Goal: Task Accomplishment & Management: Complete application form

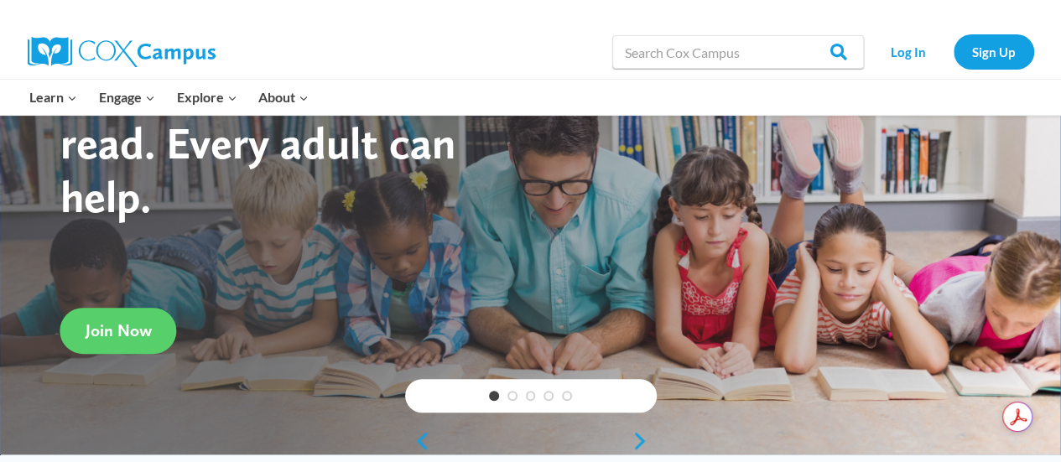
scroll to position [112, 0]
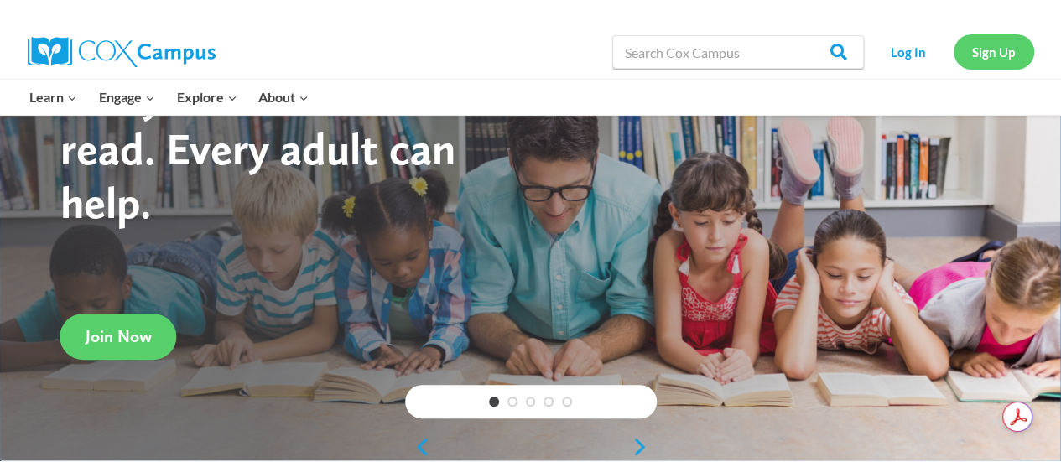
click at [990, 53] on link "Sign Up" at bounding box center [994, 51] width 81 height 34
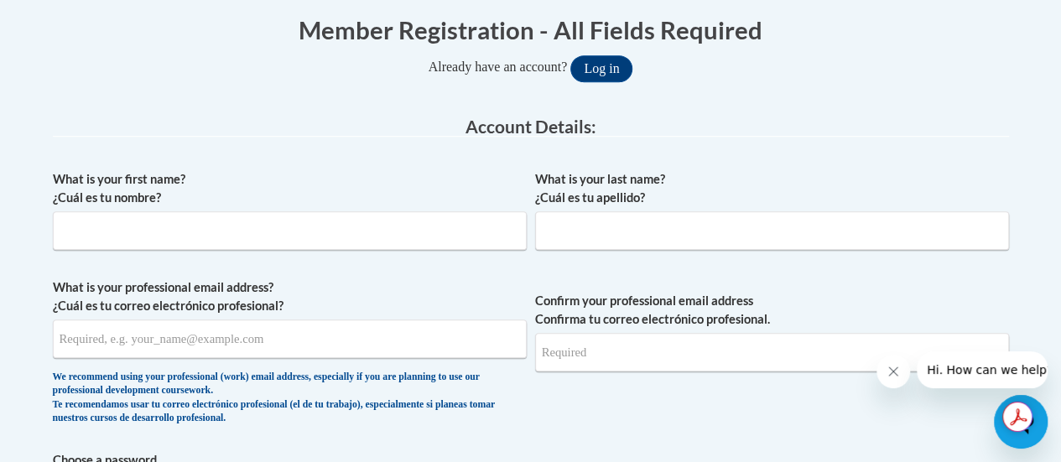
scroll to position [347, 0]
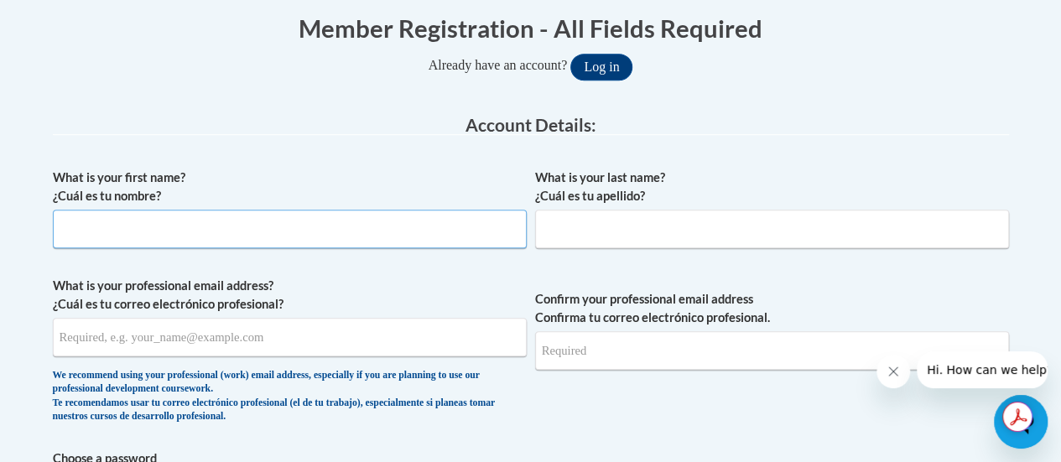
click at [379, 222] on input "What is your first name? ¿Cuál es tu nombre?" at bounding box center [290, 229] width 474 height 39
type input "[PERSON_NAME]"
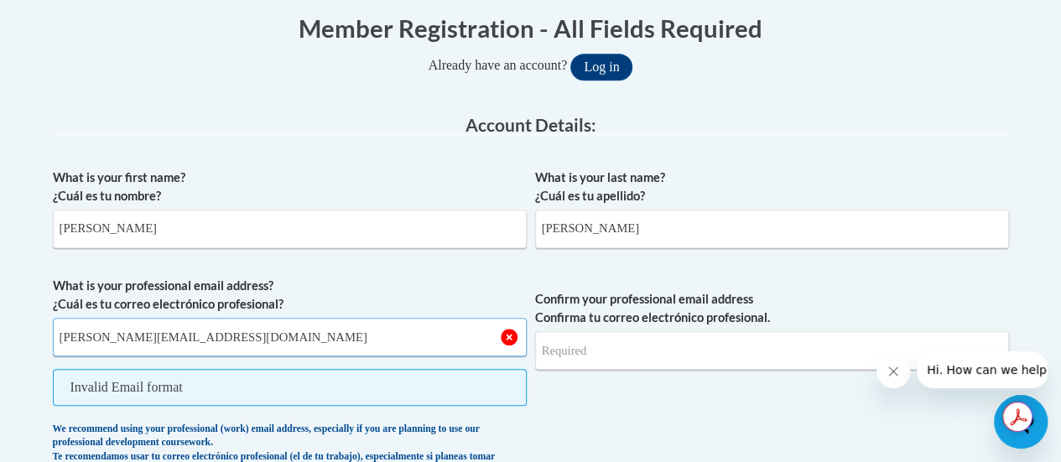
type input "[PERSON_NAME][EMAIL_ADDRESS][DOMAIN_NAME]"
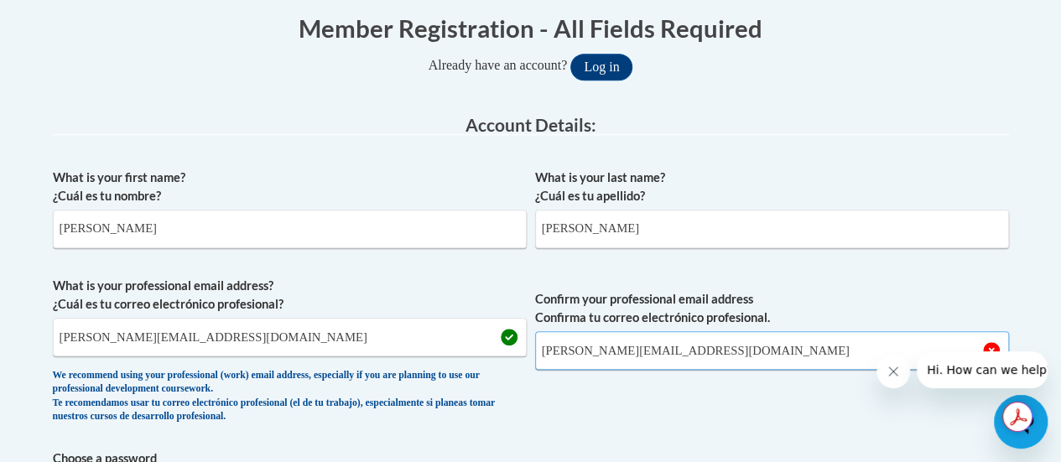
type input "[PERSON_NAME][EMAIL_ADDRESS][DOMAIN_NAME]"
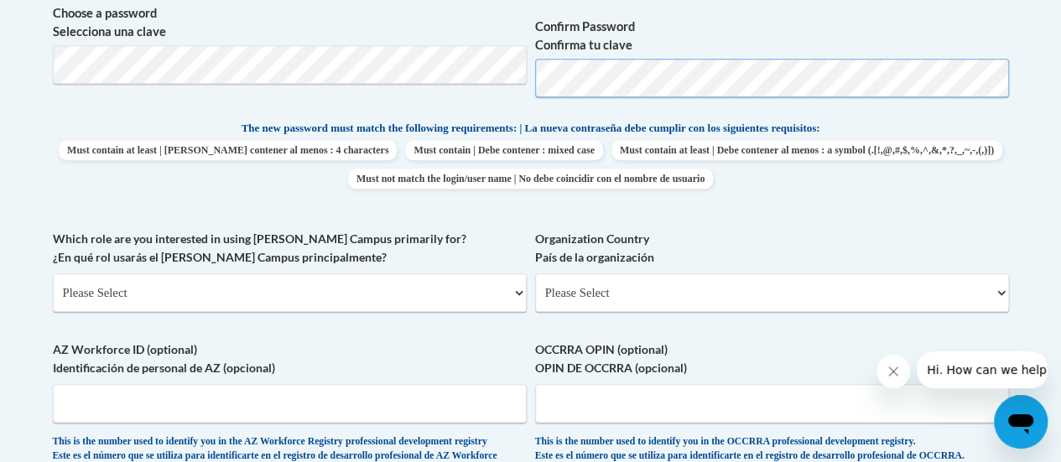
scroll to position [794, 0]
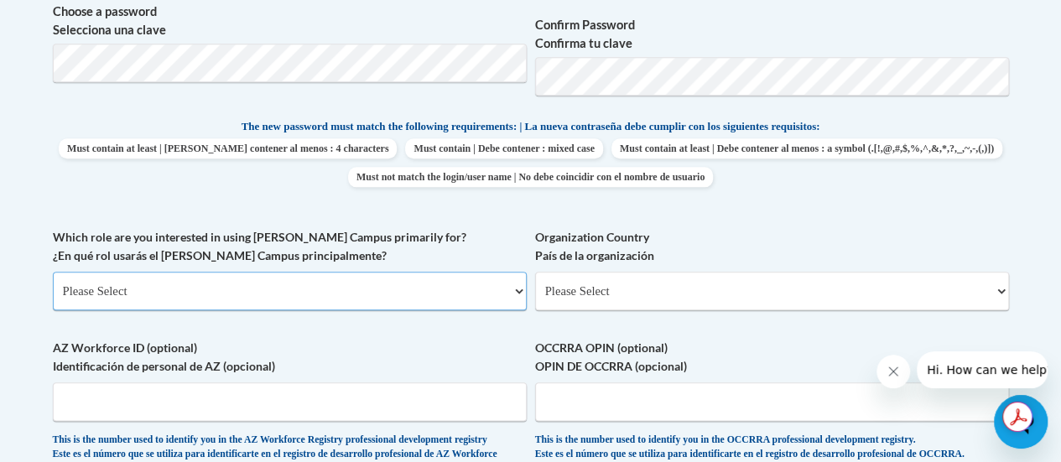
click at [298, 298] on select "Please Select College/University | Colegio/Universidad Community/Nonprofit Part…" at bounding box center [290, 291] width 474 height 39
select select "fbf2d438-af2f-41f8-98f1-81c410e29de3"
click at [53, 272] on select "Please Select College/University | Colegio/Universidad Community/Nonprofit Part…" at bounding box center [290, 291] width 474 height 39
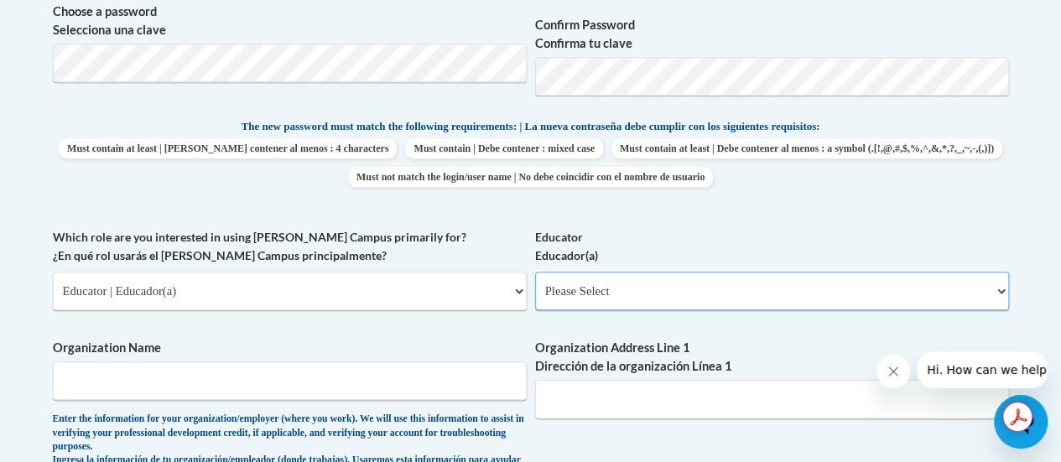
click at [620, 295] on select "Please Select Early Learning/Daycare Teacher/Family Home Care Provider | Maestr…" at bounding box center [772, 291] width 474 height 39
select select "8e40623d-54d0-45cd-9f92-5df65cd3f8cf"
click at [535, 272] on select "Please Select Early Learning/Daycare Teacher/Family Home Care Provider | Maestr…" at bounding box center [772, 291] width 474 height 39
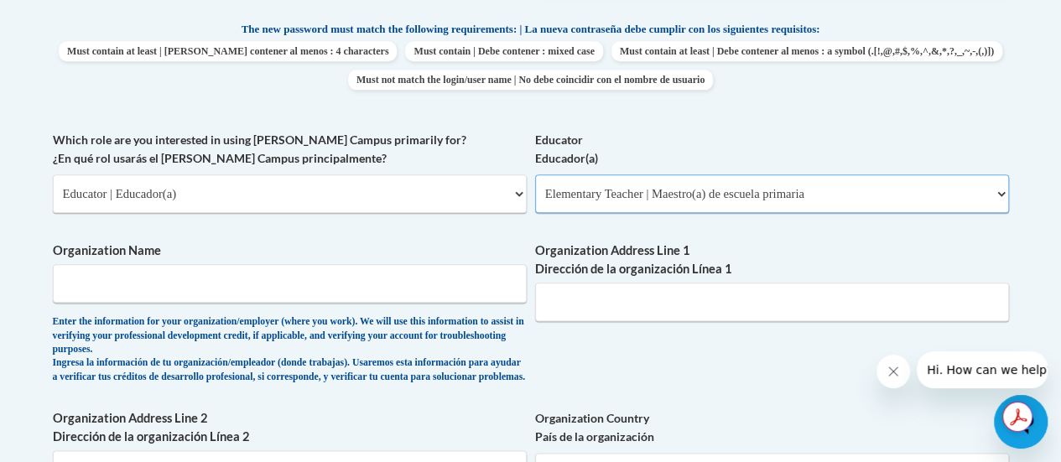
scroll to position [893, 0]
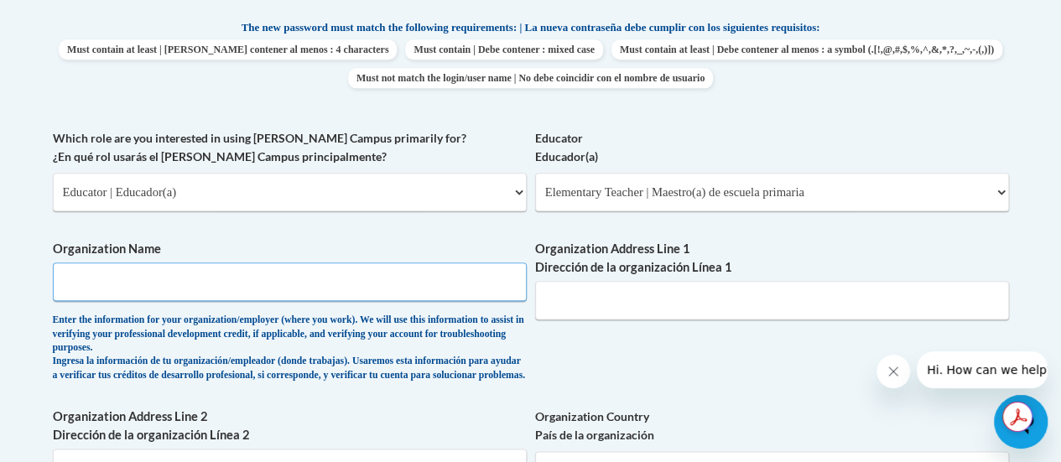
click at [317, 287] on input "Organization Name" at bounding box center [290, 282] width 474 height 39
type input "[GEOGRAPHIC_DATA]"
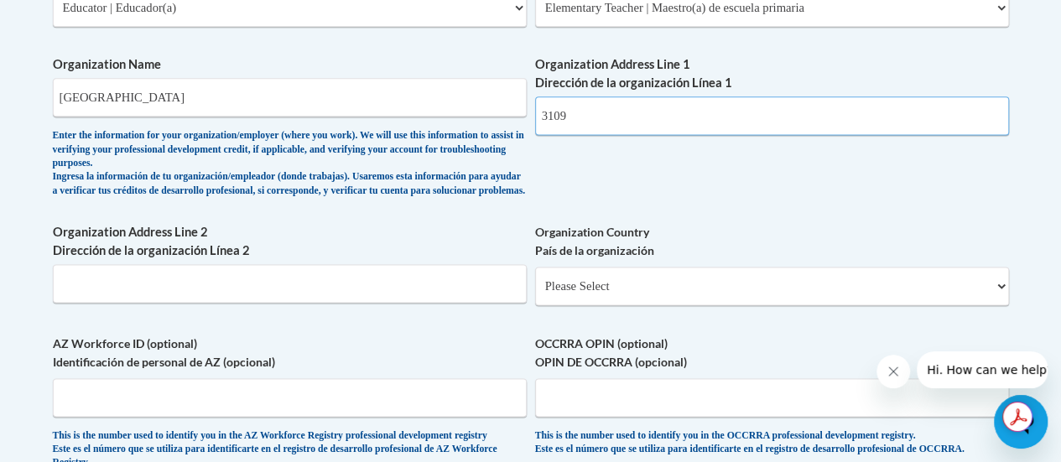
scroll to position [1077, 0]
type input "3109"
click at [632, 302] on select "Please Select [GEOGRAPHIC_DATA] | [GEOGRAPHIC_DATA] Outside of [GEOGRAPHIC_DATA…" at bounding box center [772, 286] width 474 height 39
select select "ad49bcad-a171-4b2e-b99c-48b446064914"
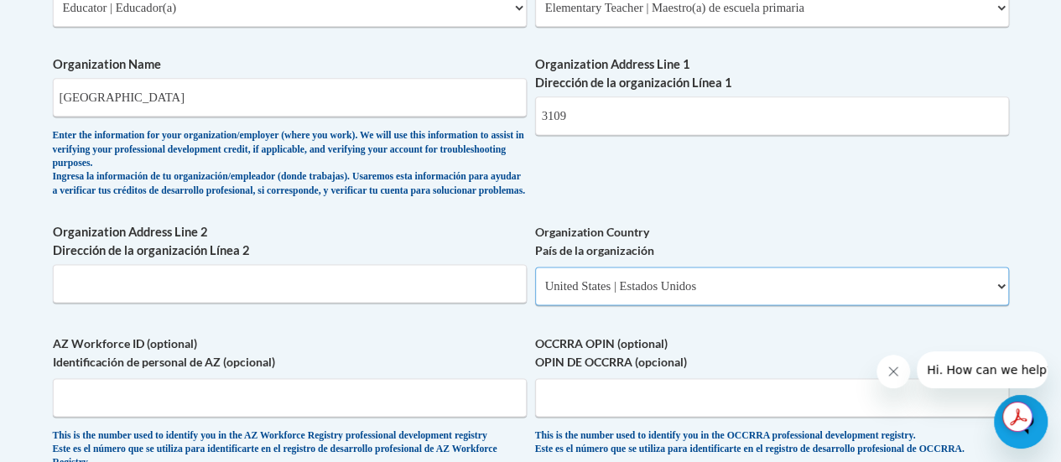
click at [535, 279] on select "Please Select [GEOGRAPHIC_DATA] | [GEOGRAPHIC_DATA] Outside of [GEOGRAPHIC_DATA…" at bounding box center [772, 286] width 474 height 39
select select
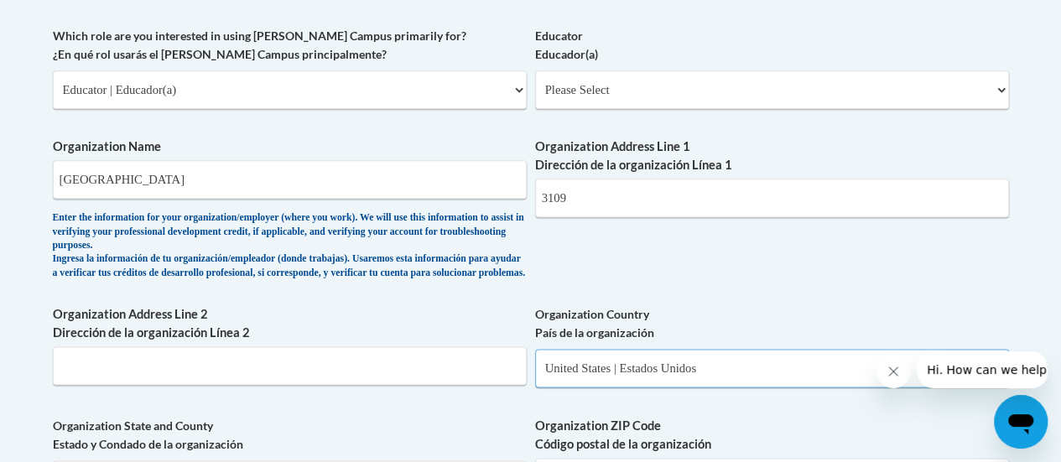
scroll to position [995, 0]
click at [612, 195] on input "3109" at bounding box center [772, 198] width 474 height 39
type input "[STREET_ADDRESS]"
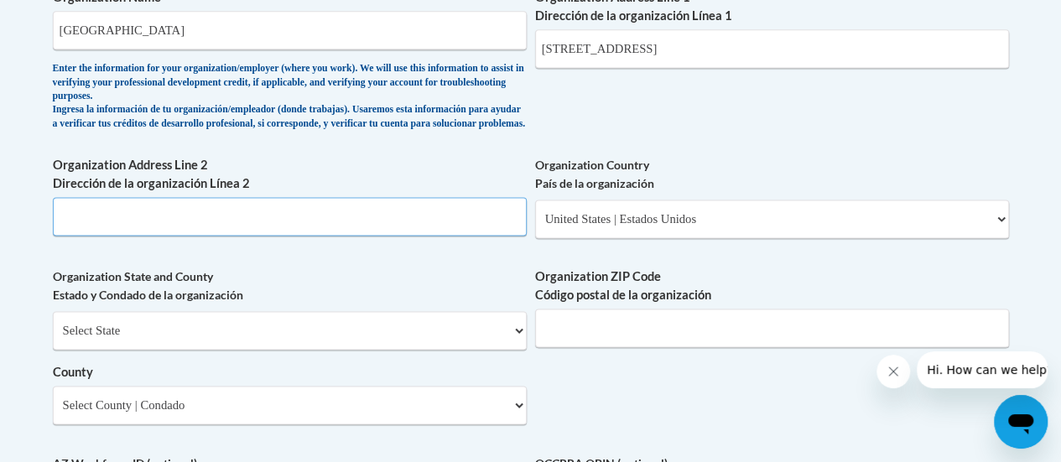
scroll to position [1155, 0]
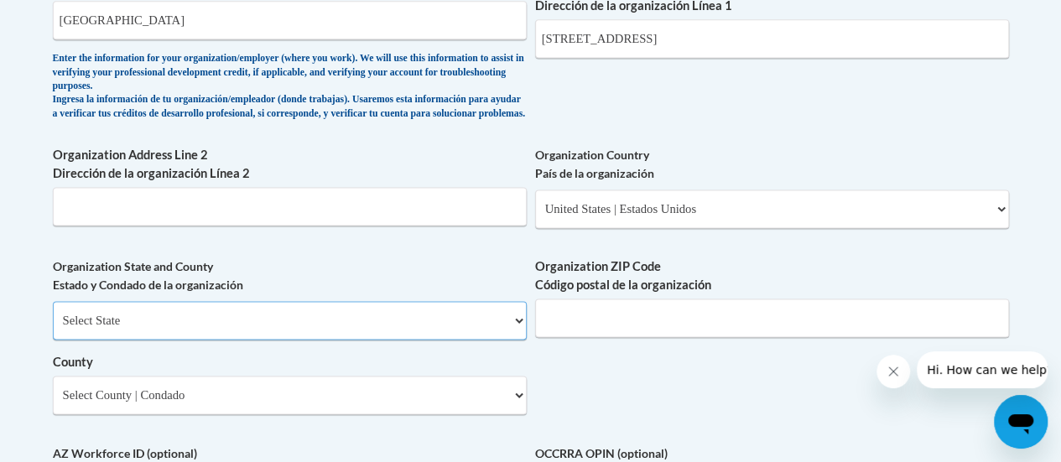
select select "[US_STATE]"
select select "null"
type input "53404"
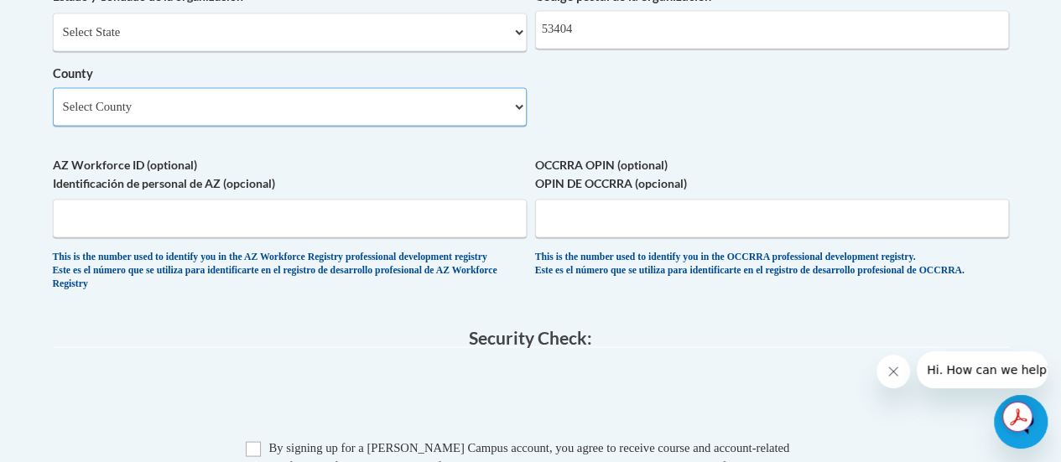
click at [487, 122] on select "Select County [GEOGRAPHIC_DATA] [GEOGRAPHIC_DATA] [PERSON_NAME][GEOGRAPHIC_DATA…" at bounding box center [290, 106] width 474 height 39
select select "Racine"
click at [53, 100] on select "Select County [GEOGRAPHIC_DATA] [GEOGRAPHIC_DATA] [PERSON_NAME][GEOGRAPHIC_DATA…" at bounding box center [290, 106] width 474 height 39
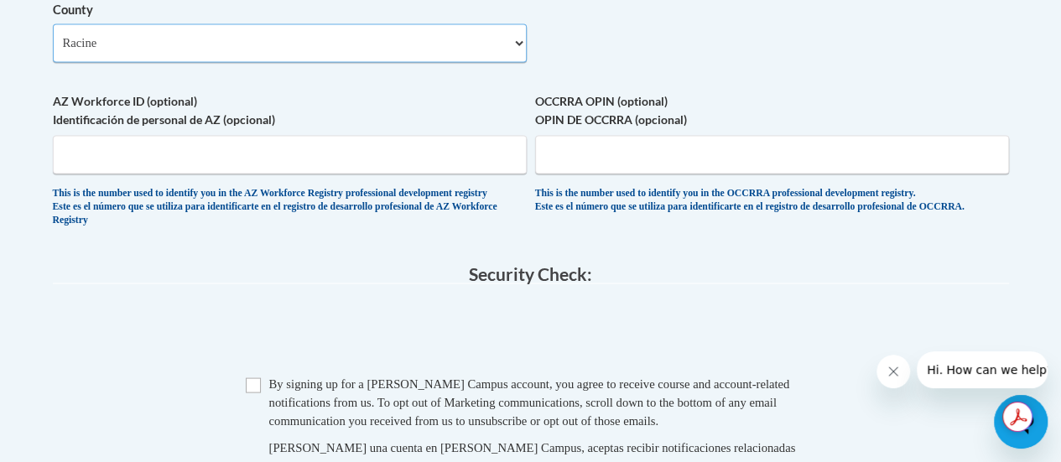
scroll to position [1509, 0]
click at [303, 364] on span at bounding box center [531, 331] width 956 height 65
click at [247, 418] on span "Checkbox By signing up for a [PERSON_NAME] Campus account, you agree to receive…" at bounding box center [531, 450] width 571 height 154
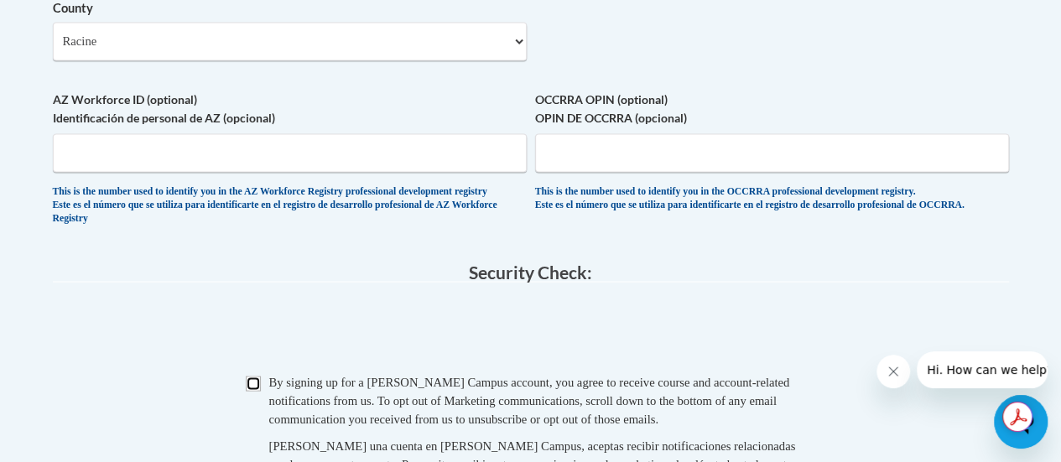
click at [253, 391] on input "Checkbox" at bounding box center [253, 383] width 15 height 15
checkbox input "true"
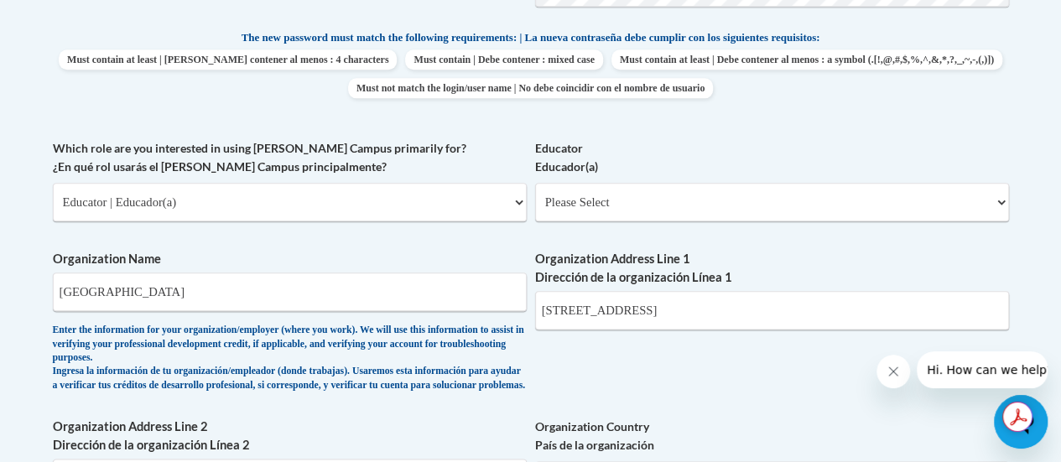
scroll to position [884, 0]
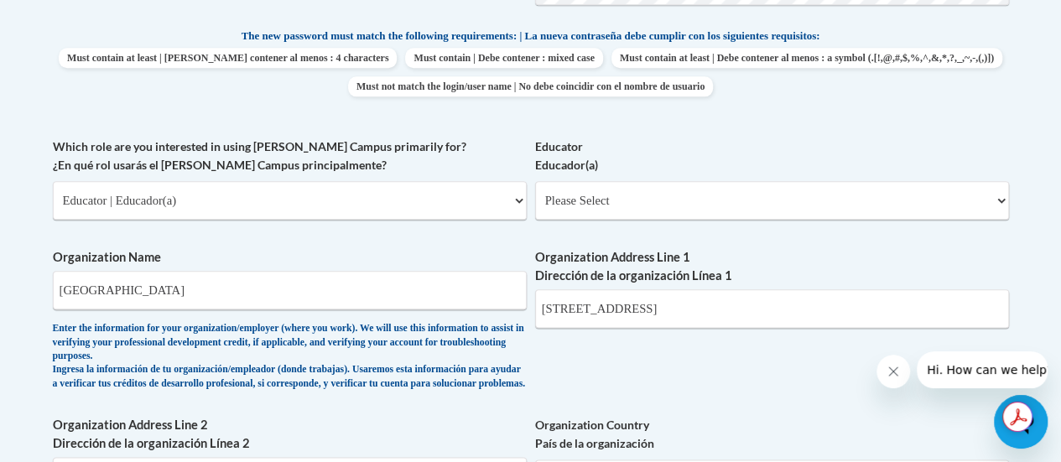
click at [673, 172] on label "Educator Educador(a)" at bounding box center [772, 156] width 474 height 37
click at [673, 181] on select "Please Select Early Learning/Daycare Teacher/Family Home Care Provider | Maestr…" at bounding box center [772, 200] width 474 height 39
click at [675, 195] on select "Please Select Early Learning/Daycare Teacher/Family Home Care Provider | Maestr…" at bounding box center [772, 200] width 474 height 39
select select "8e40623d-54d0-45cd-9f92-5df65cd3f8cf"
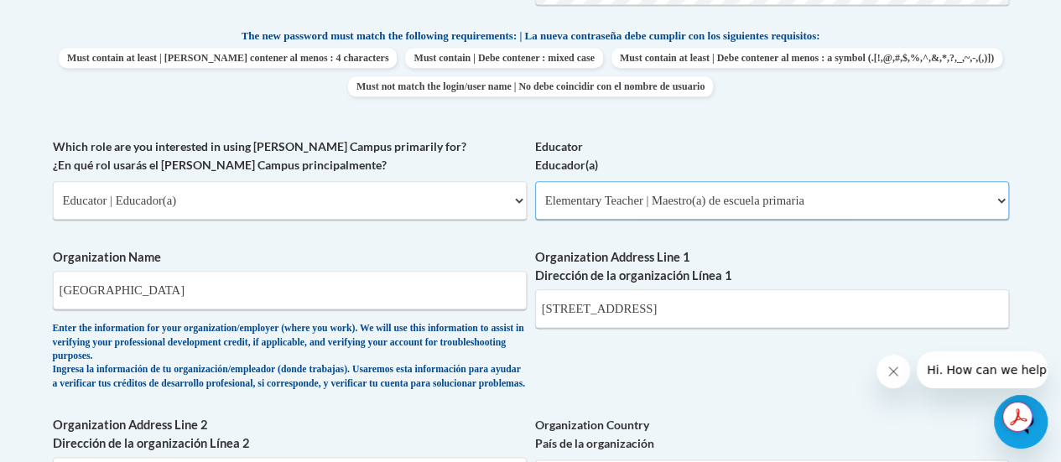
click at [535, 181] on select "Please Select Early Learning/Daycare Teacher/Family Home Care Provider | Maestr…" at bounding box center [772, 200] width 474 height 39
select select "null"
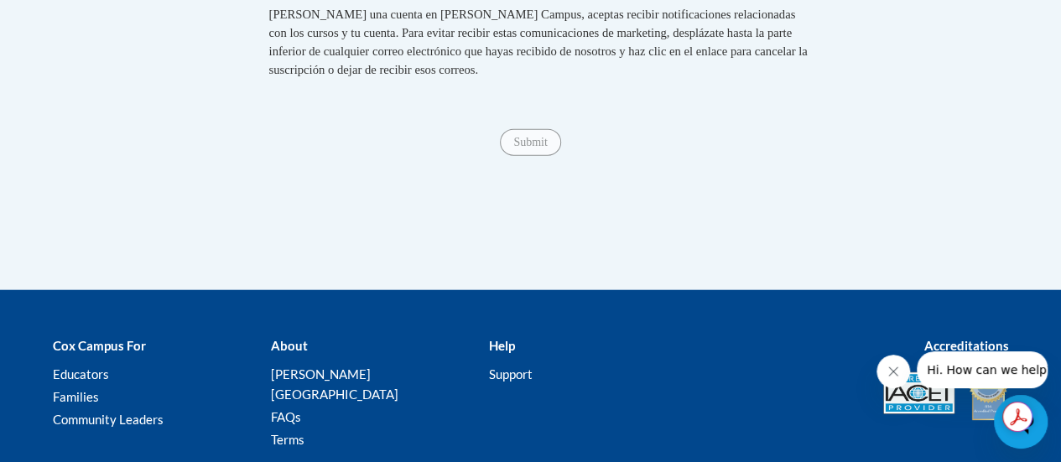
scroll to position [1931, 0]
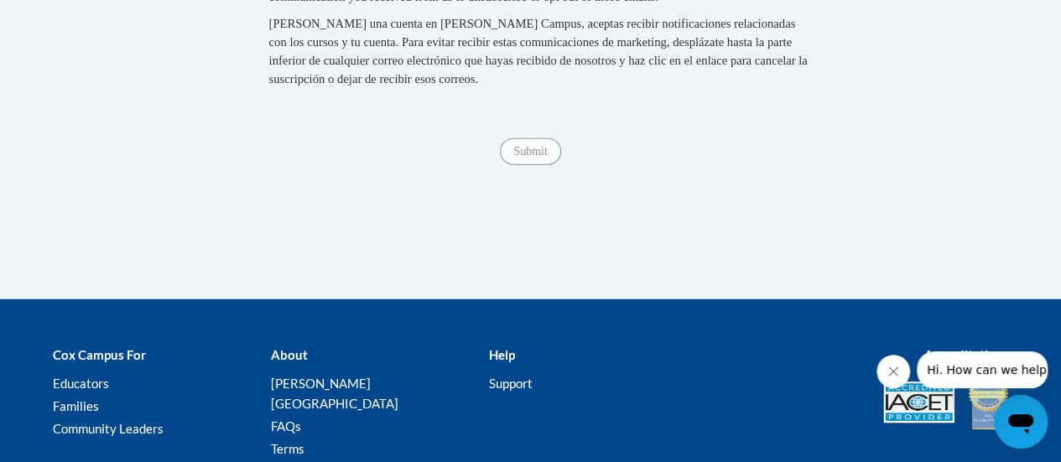
click at [524, 165] on div "Submit Submit" at bounding box center [531, 151] width 956 height 27
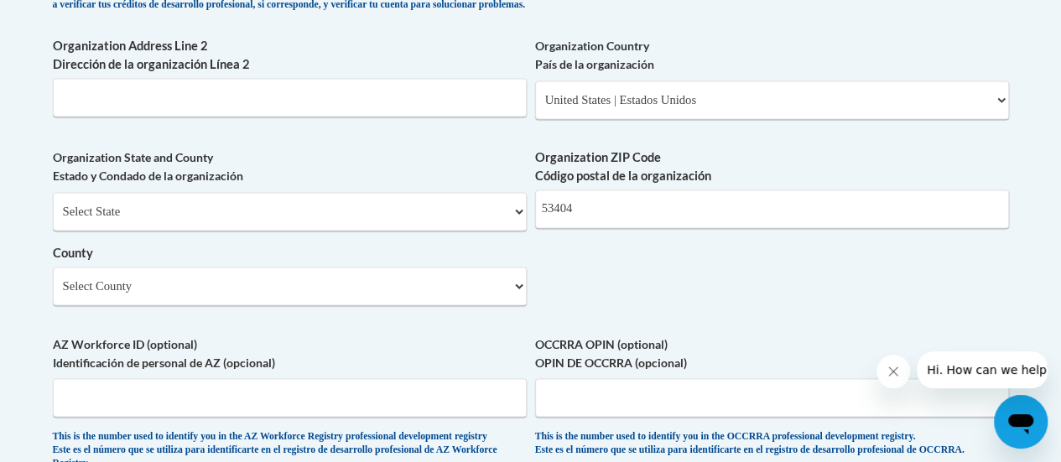
scroll to position [1267, 0]
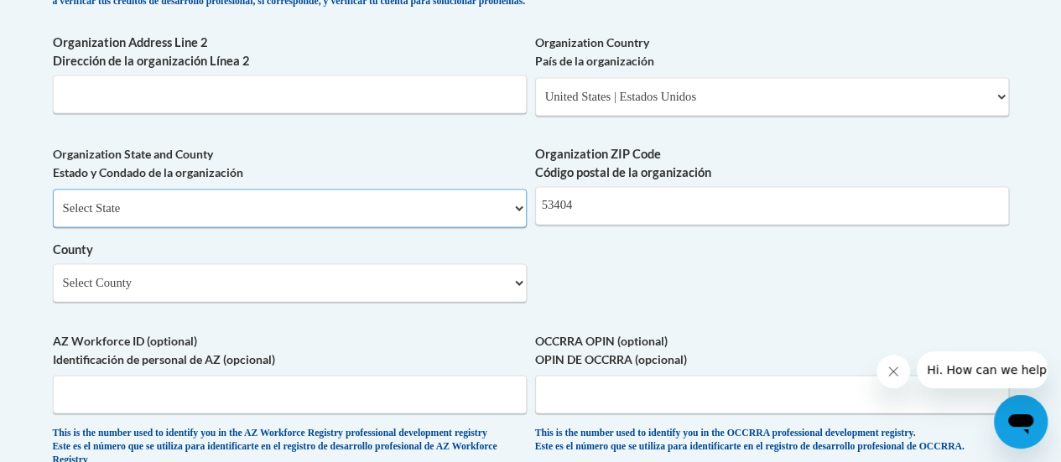
click at [414, 227] on select "Select State [US_STATE] [US_STATE] [US_STATE] [US_STATE] [US_STATE] [US_STATE] …" at bounding box center [290, 208] width 474 height 39
select select "[US_STATE]"
click at [53, 201] on select "Select State [US_STATE] [US_STATE] [US_STATE] [US_STATE] [US_STATE] [US_STATE] …" at bounding box center [290, 208] width 474 height 39
click at [216, 297] on select "Select County [GEOGRAPHIC_DATA] [GEOGRAPHIC_DATA] [PERSON_NAME][GEOGRAPHIC_DATA…" at bounding box center [290, 282] width 474 height 39
click at [53, 276] on select "Select County [GEOGRAPHIC_DATA] [GEOGRAPHIC_DATA] [PERSON_NAME][GEOGRAPHIC_DATA…" at bounding box center [290, 282] width 474 height 39
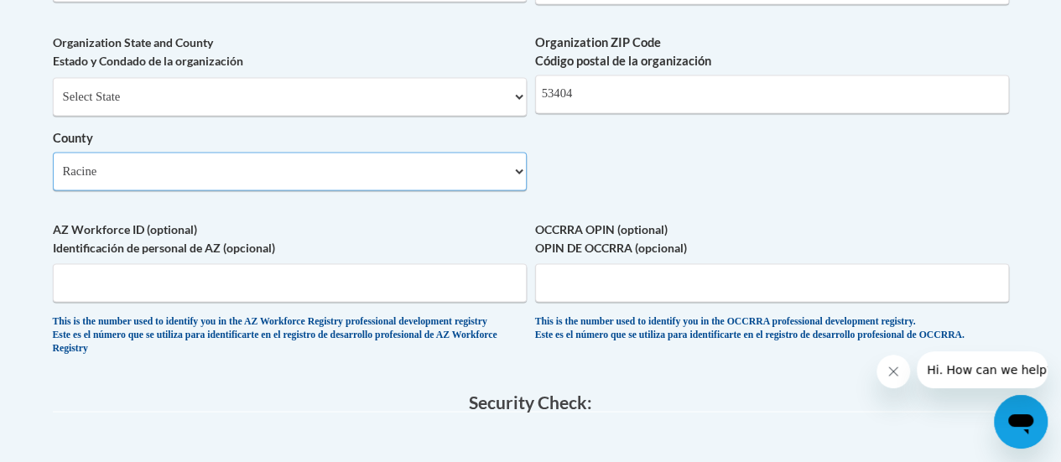
scroll to position [1378, 0]
click at [420, 182] on select "Select County [GEOGRAPHIC_DATA] [GEOGRAPHIC_DATA] [PERSON_NAME][GEOGRAPHIC_DATA…" at bounding box center [290, 172] width 474 height 39
select select "Racine"
click at [53, 165] on select "Select County [GEOGRAPHIC_DATA] [GEOGRAPHIC_DATA] [PERSON_NAME][GEOGRAPHIC_DATA…" at bounding box center [290, 172] width 474 height 39
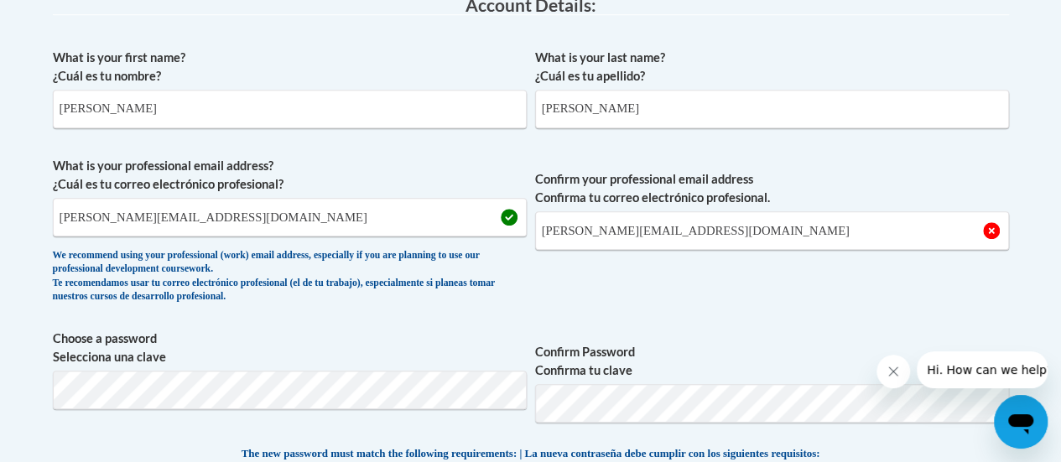
scroll to position [465, 0]
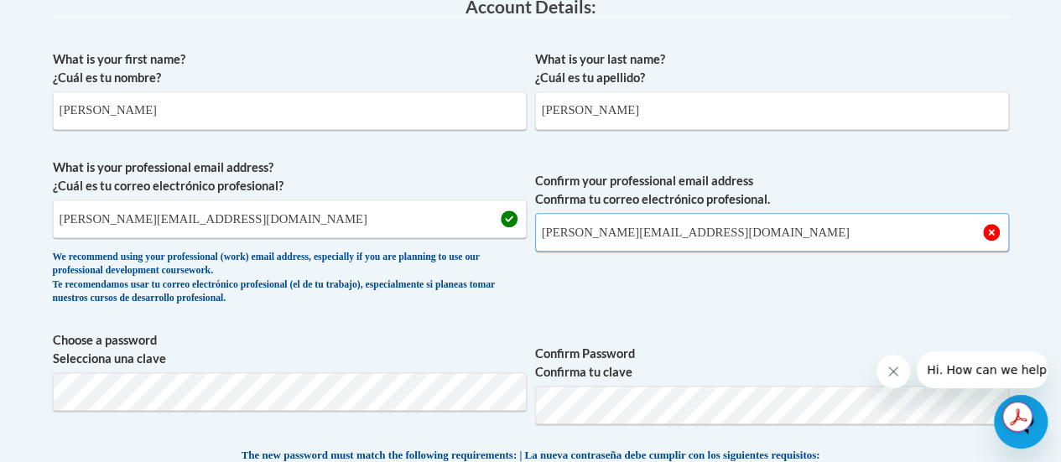
click at [714, 231] on input "[PERSON_NAME][EMAIL_ADDRESS][DOMAIN_NAME]" at bounding box center [772, 232] width 474 height 39
type input "[PERSON_NAME][EMAIL_ADDRESS][DOMAIN_NAME]"
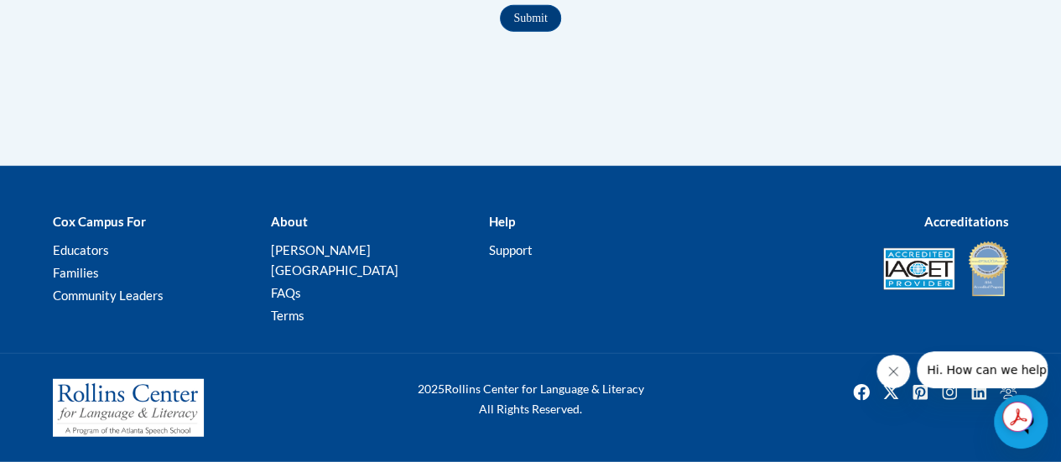
scroll to position [2071, 0]
click at [536, 31] on input "Submit" at bounding box center [530, 18] width 60 height 27
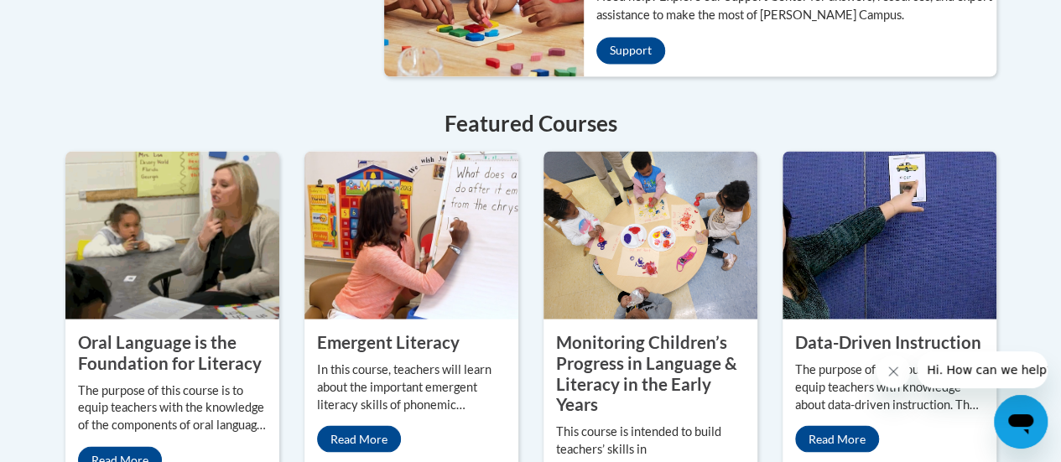
scroll to position [1498, 0]
